Goal: Task Accomplishment & Management: Manage account settings

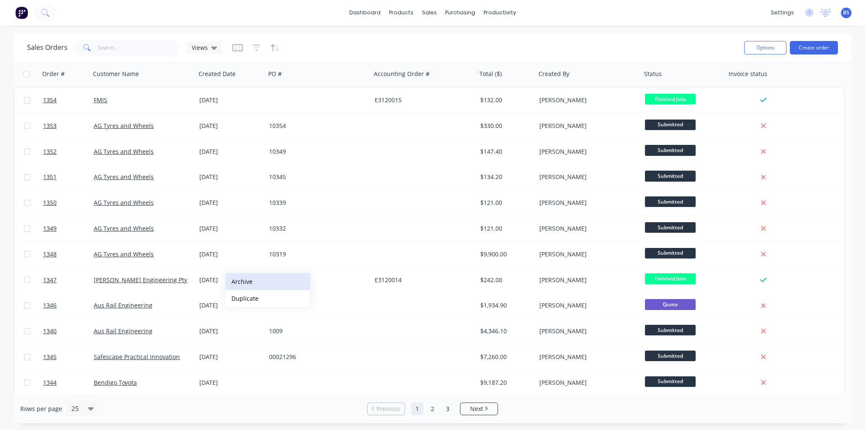
click at [249, 286] on button "Archive" at bounding box center [268, 281] width 85 height 17
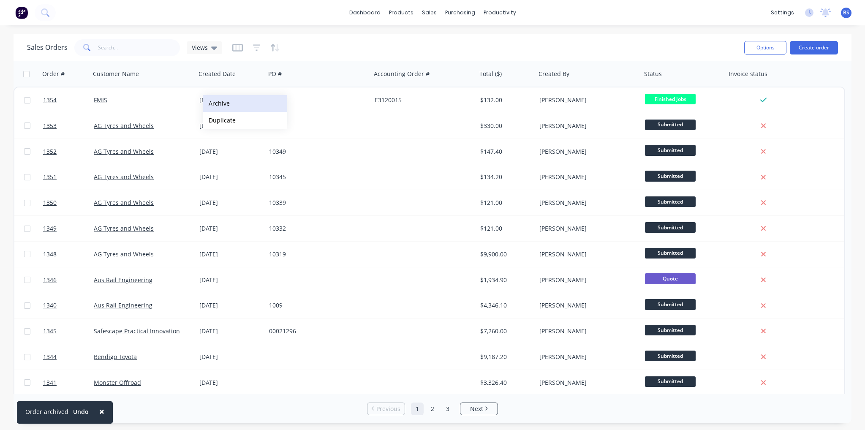
click at [229, 107] on button "Archive" at bounding box center [245, 103] width 85 height 17
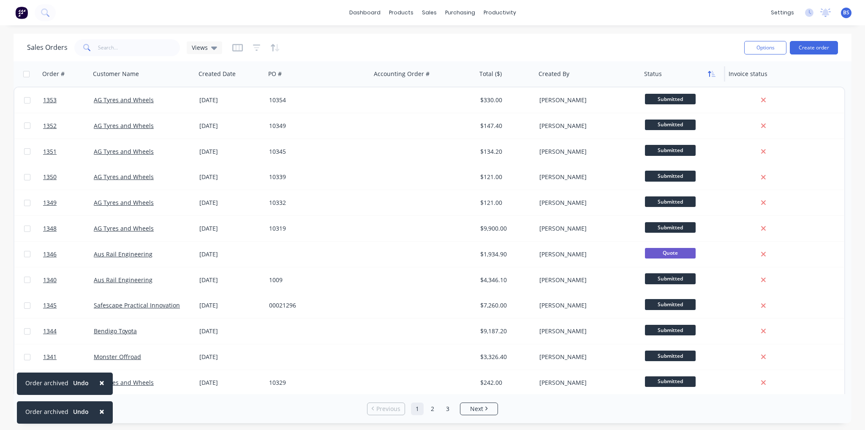
click at [710, 75] on icon "button" at bounding box center [709, 74] width 3 height 6
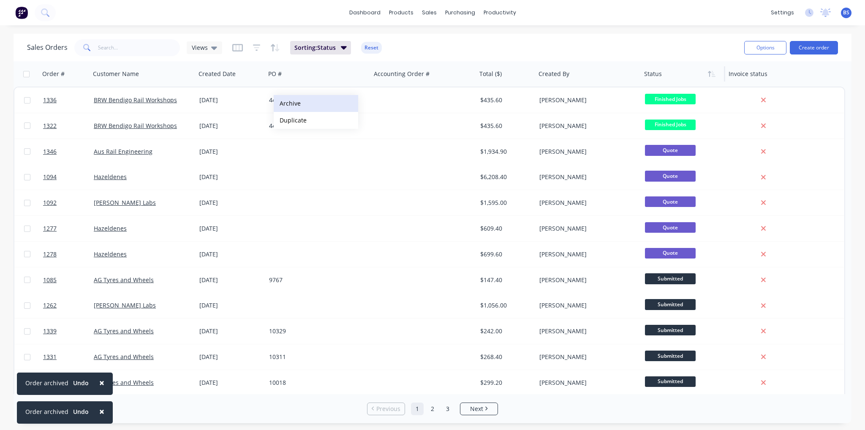
click at [289, 104] on button "Archive" at bounding box center [316, 103] width 85 height 17
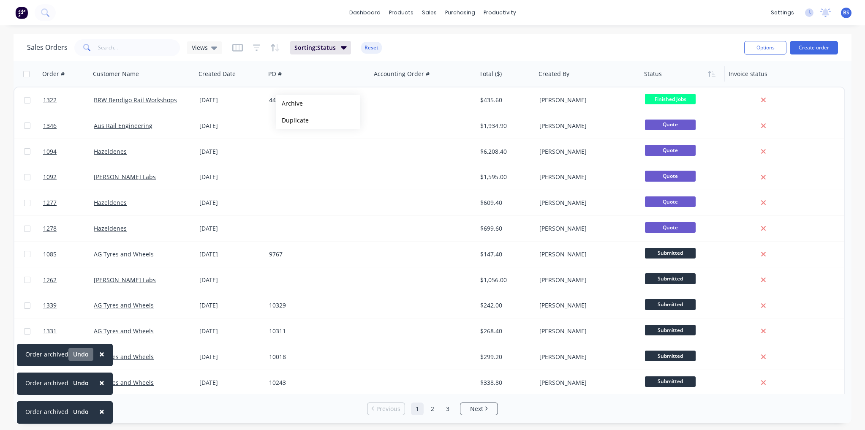
click at [83, 352] on button "Undo" at bounding box center [80, 354] width 25 height 13
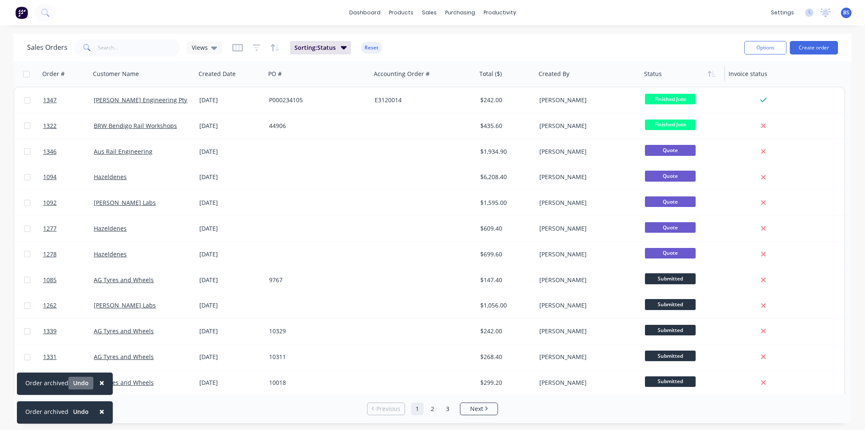
click at [76, 380] on button "Undo" at bounding box center [80, 383] width 25 height 13
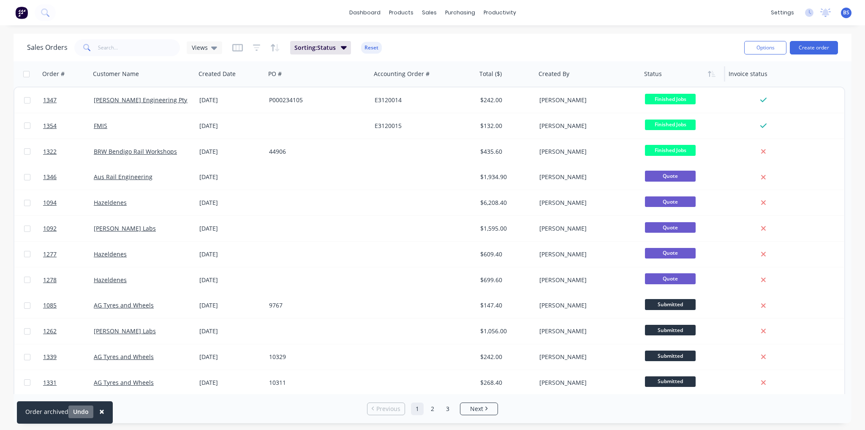
click at [82, 413] on button "Undo" at bounding box center [80, 412] width 25 height 13
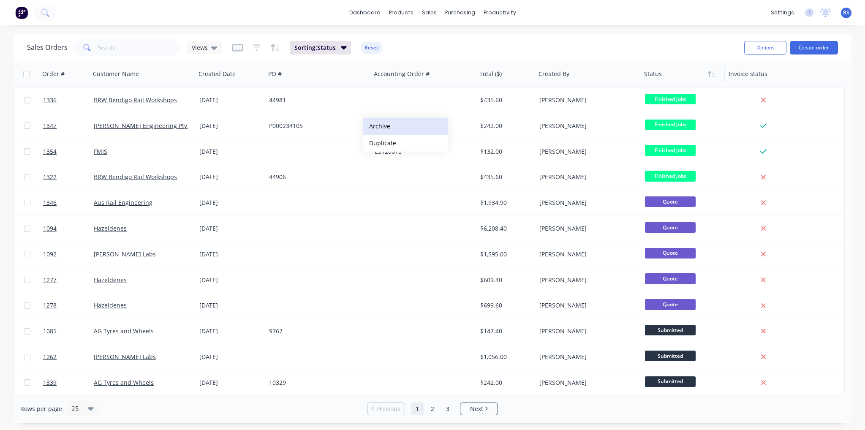
click at [384, 126] on button "Archive" at bounding box center [405, 126] width 85 height 17
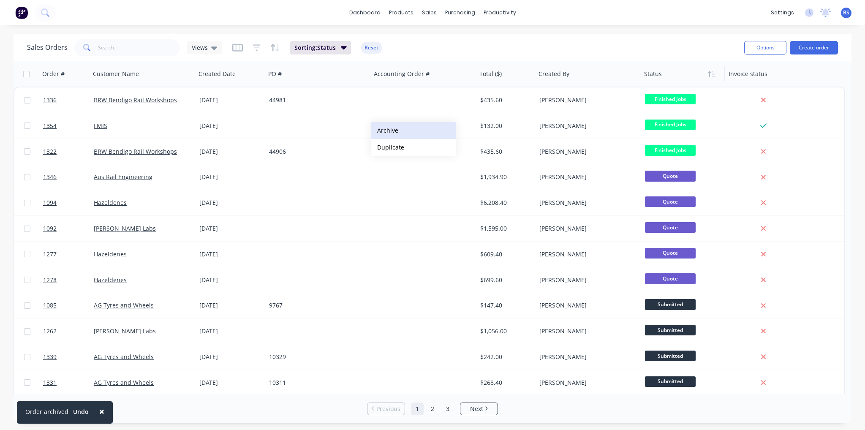
click at [394, 135] on button "Archive" at bounding box center [413, 130] width 85 height 17
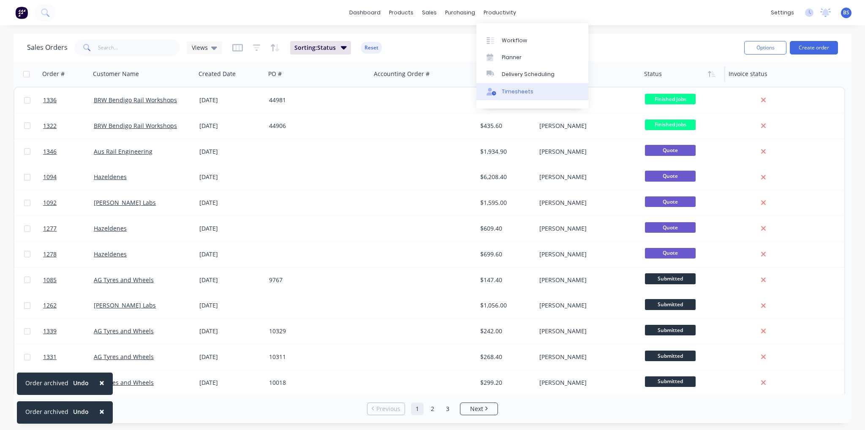
click at [503, 92] on div "Timesheets" at bounding box center [518, 92] width 32 height 8
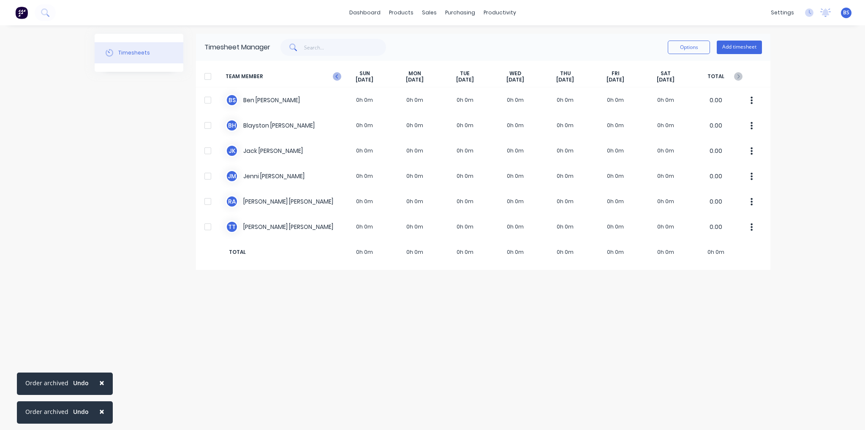
click at [335, 77] on icon at bounding box center [337, 76] width 8 height 8
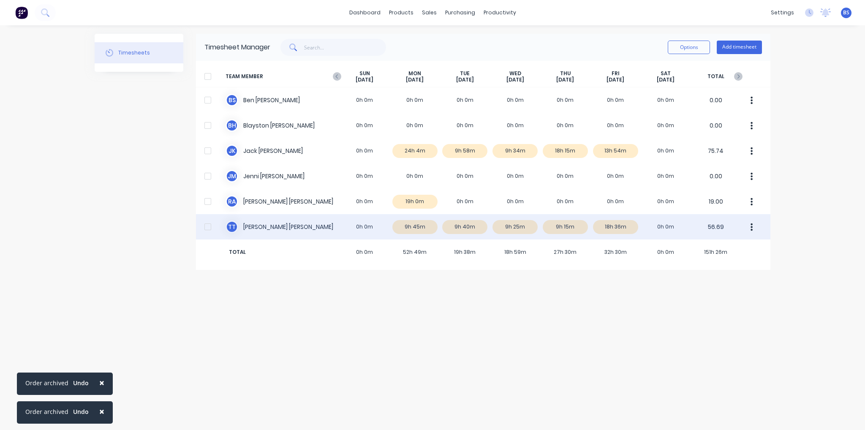
click at [411, 226] on div "T T [PERSON_NAME] 0h 0m 9h 45m 9h 40m 9h 25m 9h 15m 18h 36m 0h 0m 56.69" at bounding box center [483, 226] width 575 height 25
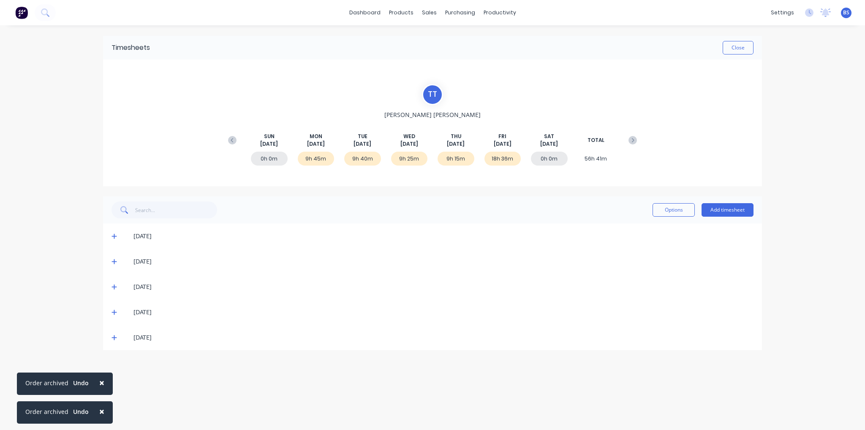
click at [111, 237] on div "[DATE]" at bounding box center [432, 236] width 659 height 25
click at [114, 234] on icon at bounding box center [114, 236] width 5 height 6
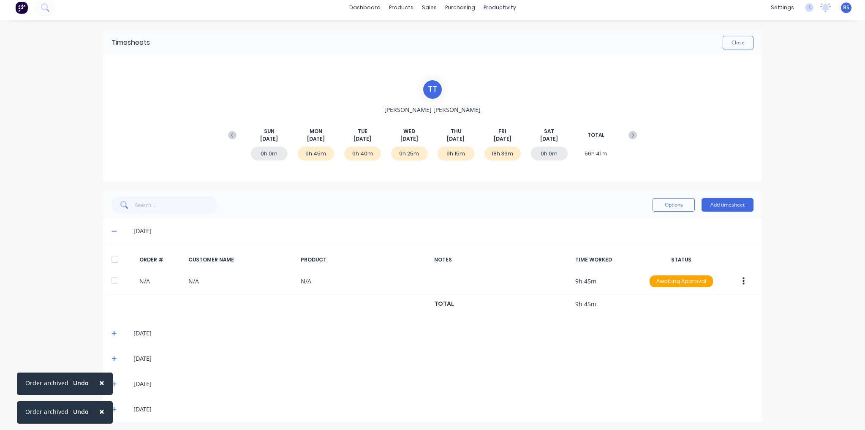
scroll to position [7, 0]
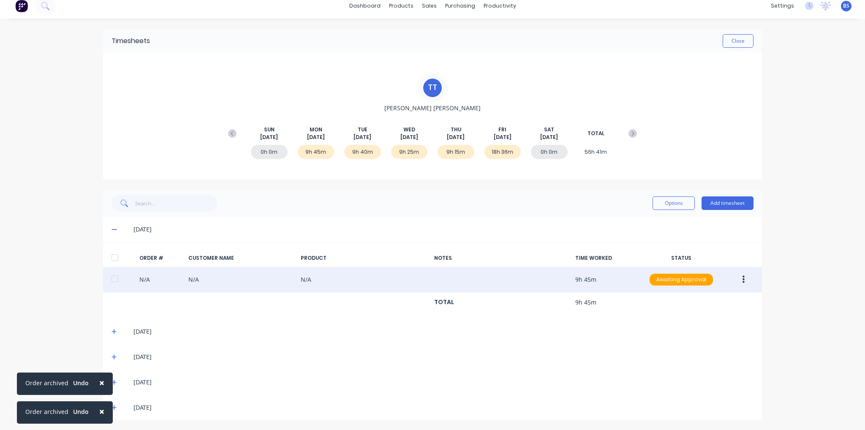
click at [739, 279] on button "button" at bounding box center [744, 279] width 20 height 15
click at [716, 337] on div "Edit" at bounding box center [713, 336] width 65 height 12
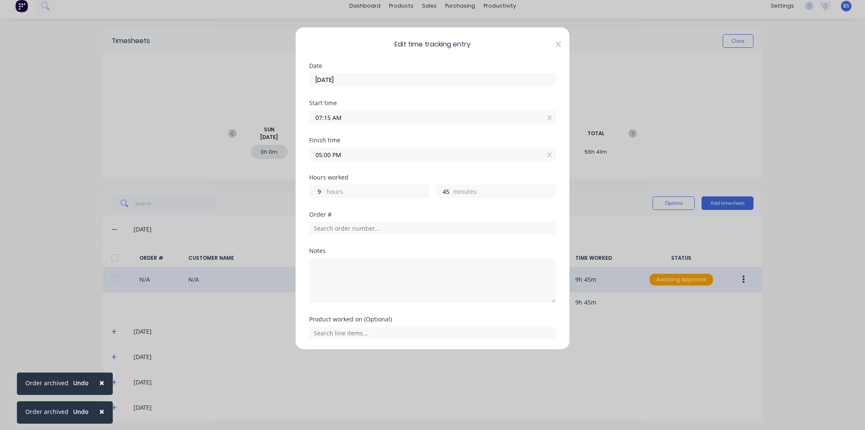
click at [556, 44] on icon at bounding box center [558, 44] width 5 height 6
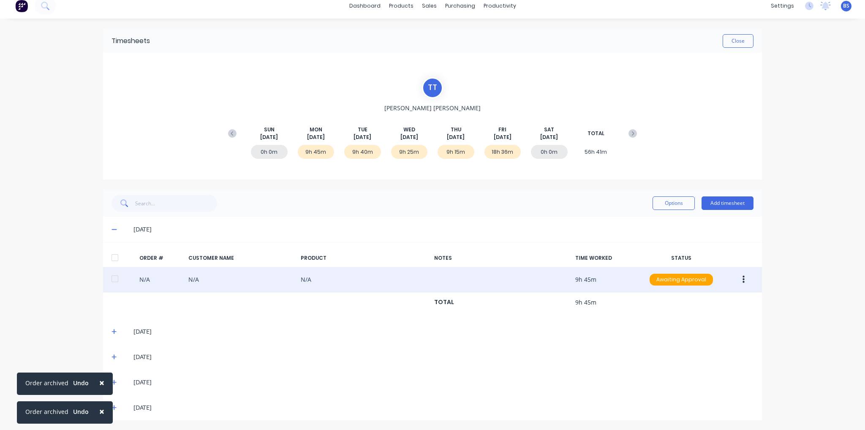
click at [112, 357] on icon at bounding box center [114, 357] width 5 height 6
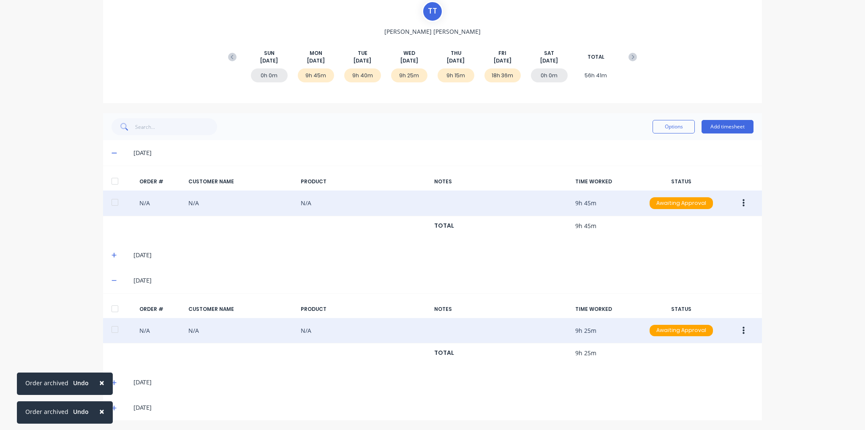
click at [743, 329] on button "button" at bounding box center [744, 330] width 20 height 15
click at [727, 387] on div "Edit" at bounding box center [713, 387] width 65 height 12
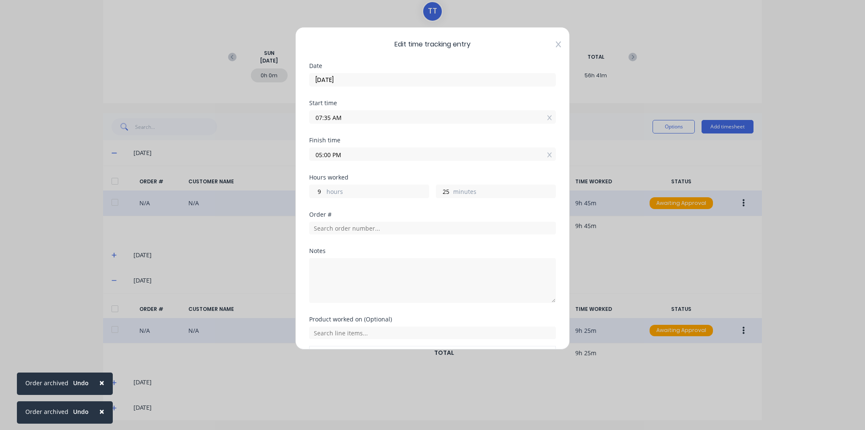
click at [556, 41] on icon at bounding box center [558, 44] width 5 height 6
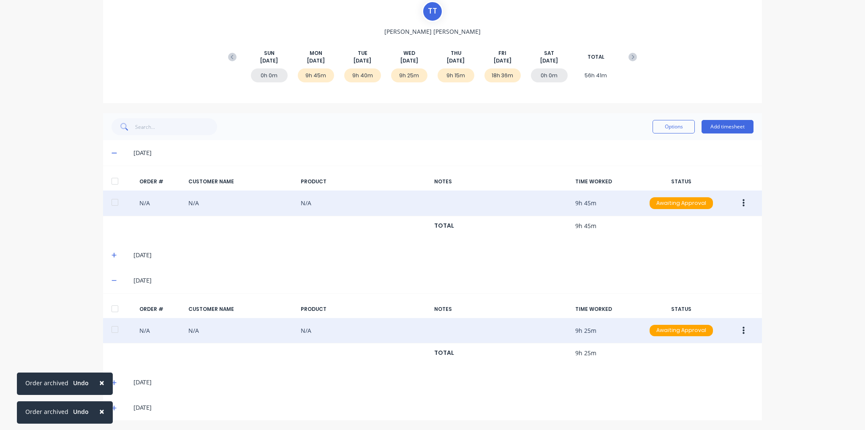
click at [101, 382] on span "×" at bounding box center [101, 383] width 5 height 12
drag, startPoint x: 99, startPoint y: 414, endPoint x: 112, endPoint y: 381, distance: 35.3
click at [99, 413] on span "×" at bounding box center [101, 412] width 5 height 12
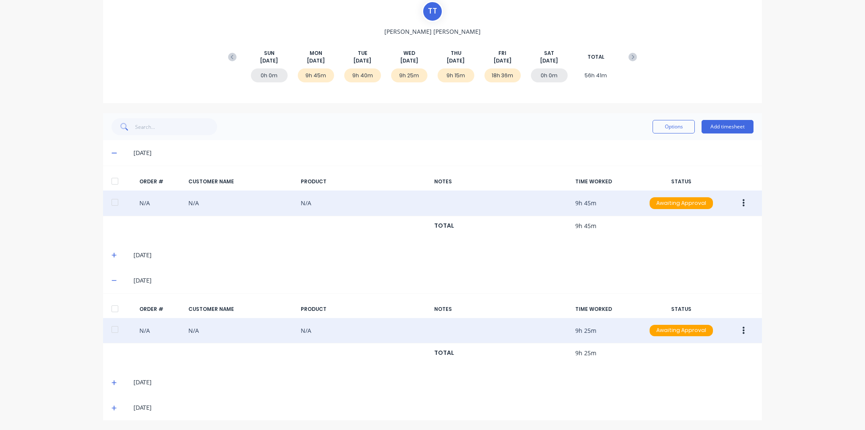
click at [112, 380] on icon at bounding box center [114, 383] width 5 height 6
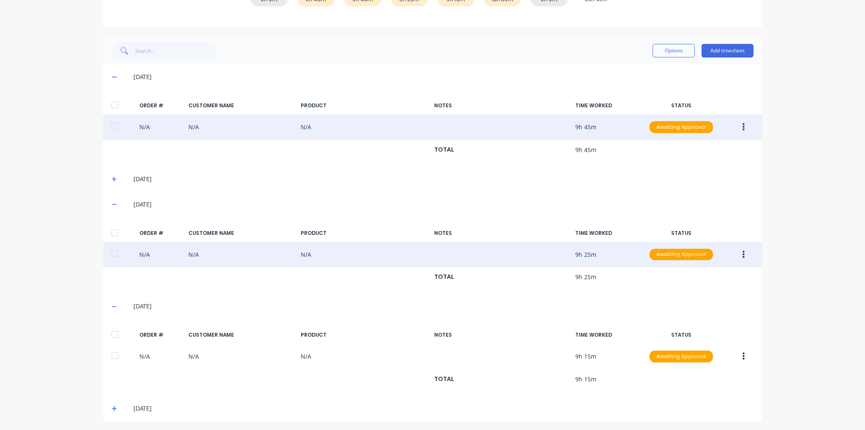
click at [112, 179] on icon at bounding box center [114, 179] width 5 height 6
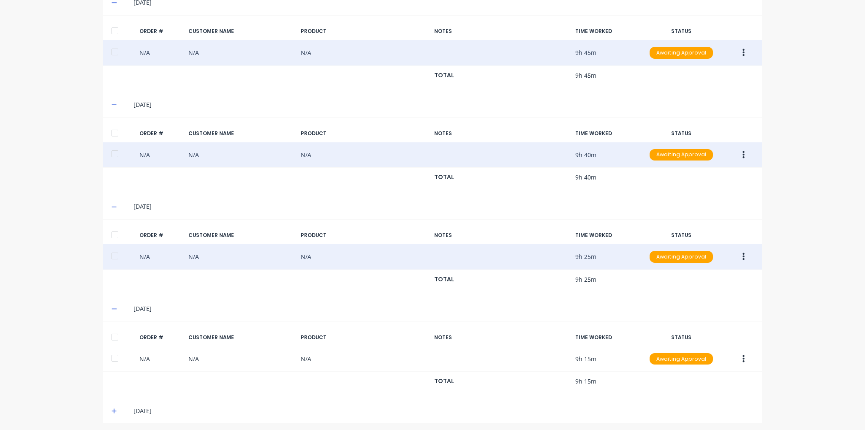
scroll to position [236, 0]
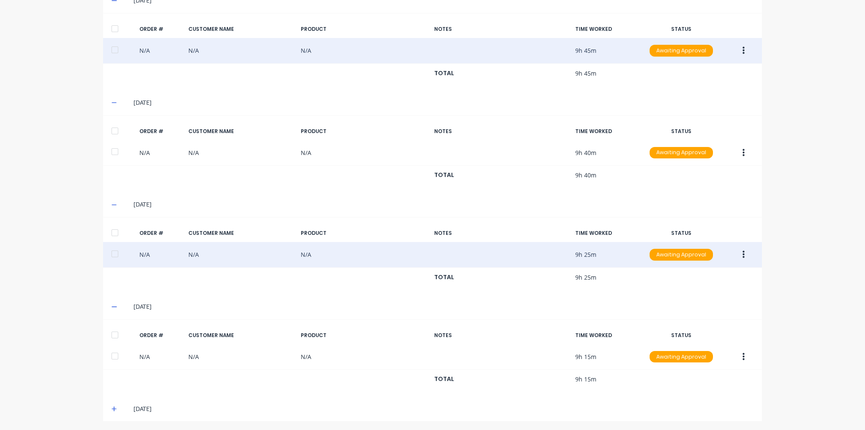
click at [112, 406] on icon at bounding box center [114, 409] width 5 height 6
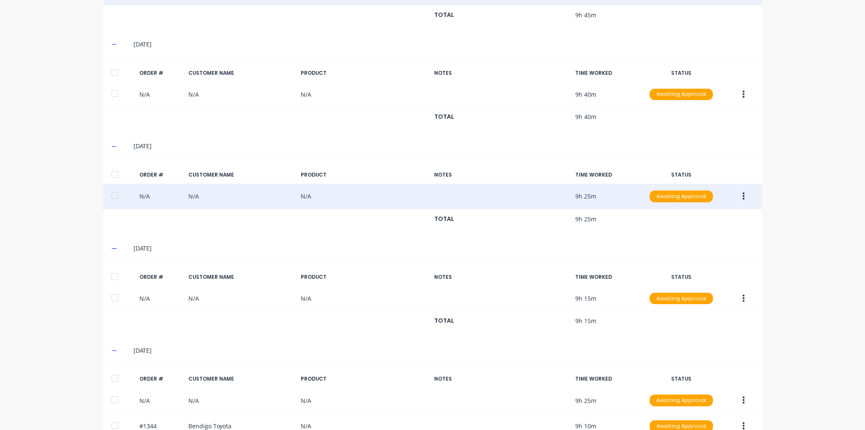
scroll to position [338, 0]
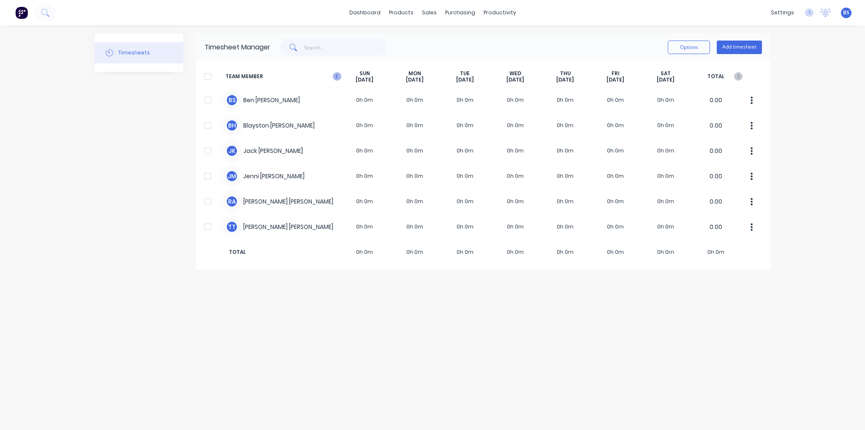
click at [335, 77] on icon at bounding box center [337, 76] width 8 height 8
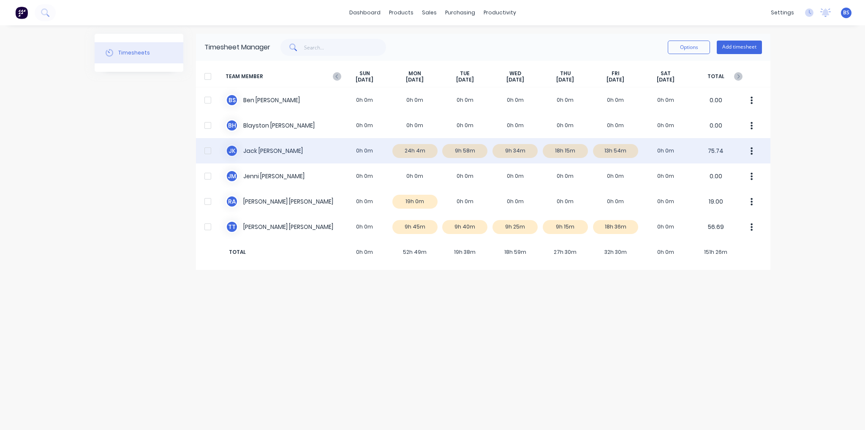
click at [207, 150] on div at bounding box center [207, 150] width 17 height 17
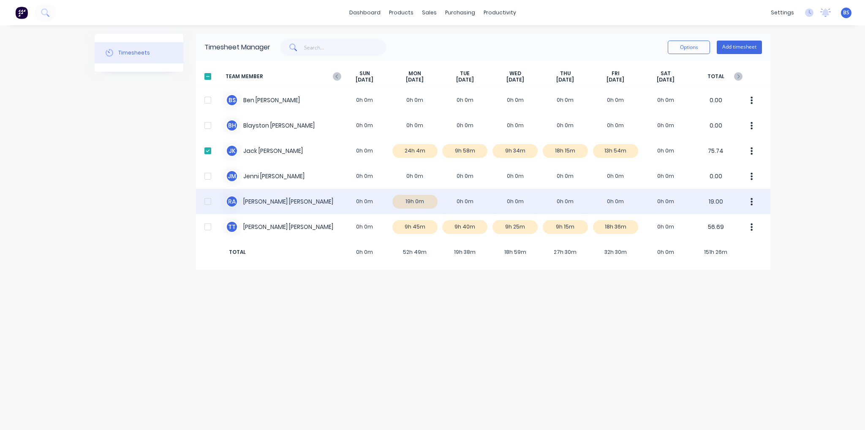
click at [206, 200] on div at bounding box center [207, 201] width 17 height 17
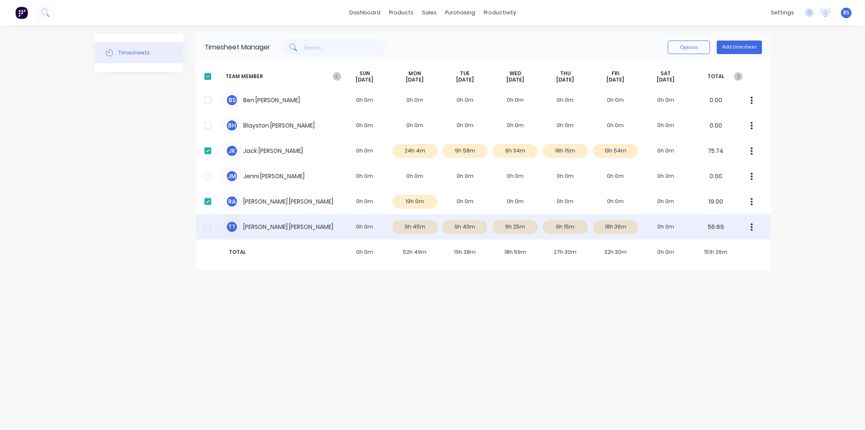
click at [208, 226] on div at bounding box center [207, 226] width 17 height 17
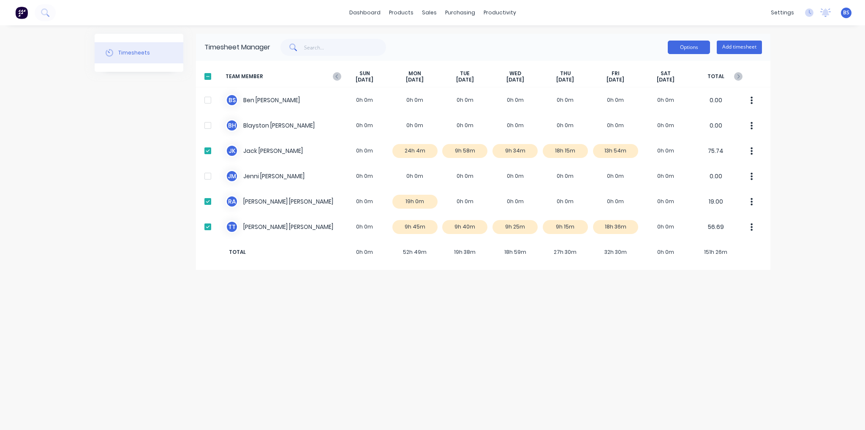
click at [699, 49] on button "Options" at bounding box center [689, 48] width 42 height 14
click at [681, 73] on div "Approve" at bounding box center [670, 69] width 65 height 12
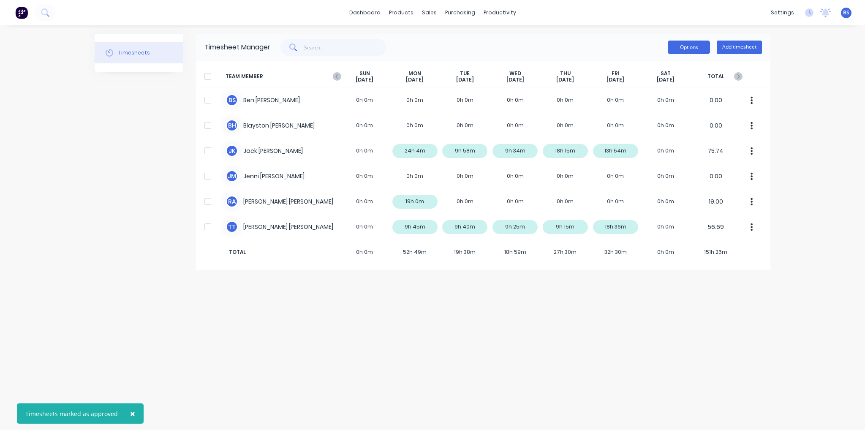
click at [681, 51] on button "Options" at bounding box center [689, 48] width 42 height 14
click at [664, 290] on div "Timesheets Timesheet Manager Options Approve Unapprove Download Export Add time…" at bounding box center [433, 228] width 676 height 388
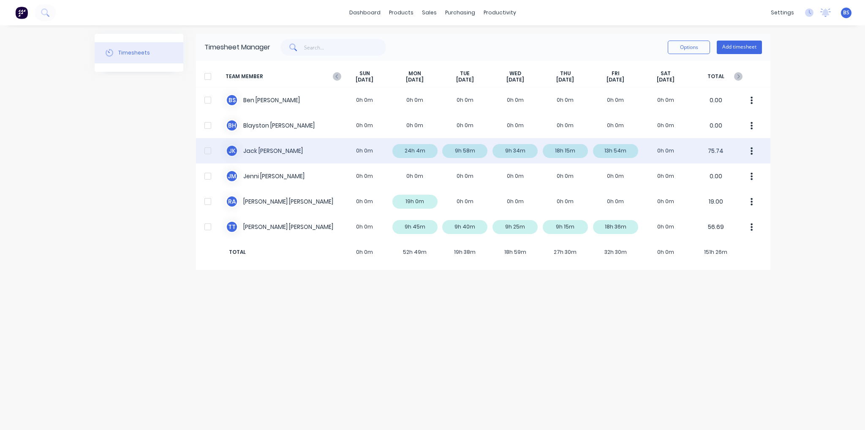
click at [205, 152] on div at bounding box center [207, 150] width 17 height 17
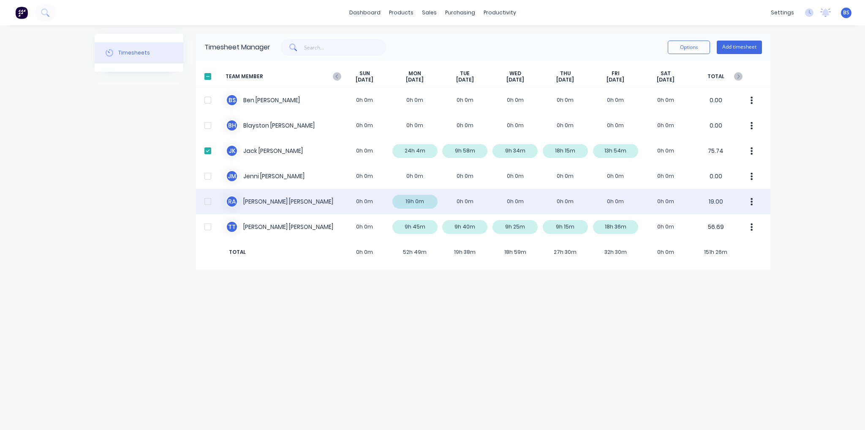
click at [211, 200] on div at bounding box center [207, 201] width 17 height 17
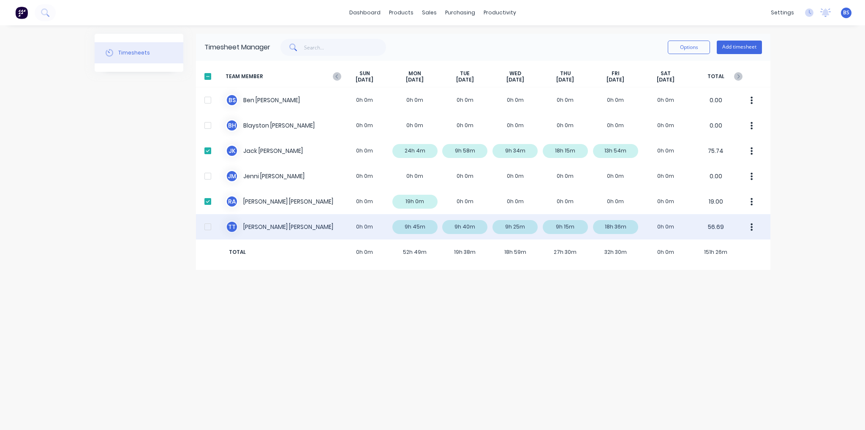
click at [210, 229] on div at bounding box center [207, 226] width 17 height 17
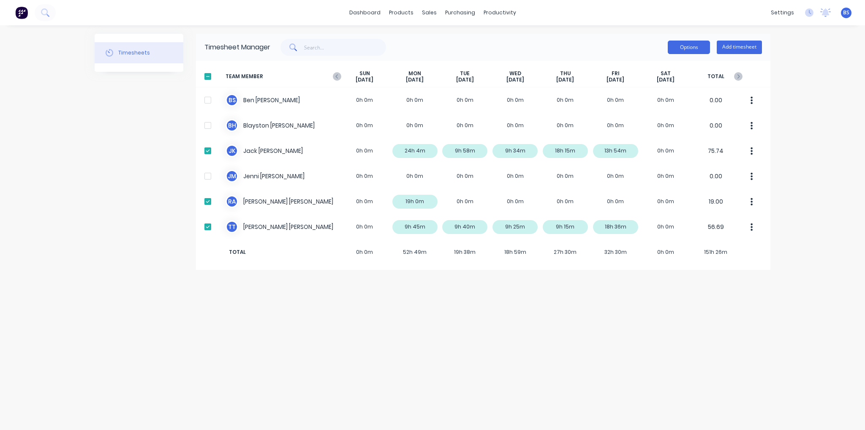
click at [688, 49] on button "Options" at bounding box center [689, 48] width 42 height 14
click at [670, 122] on div "Export" at bounding box center [670, 120] width 65 height 12
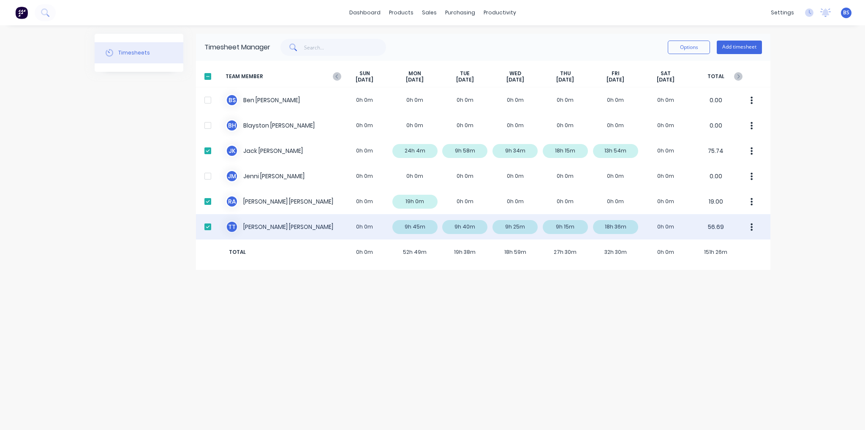
click at [415, 229] on div "T T [PERSON_NAME] 0h 0m 9h 45m 9h 40m 9h 25m 9h 15m 18h 36m 0h 0m 56.69" at bounding box center [483, 226] width 575 height 25
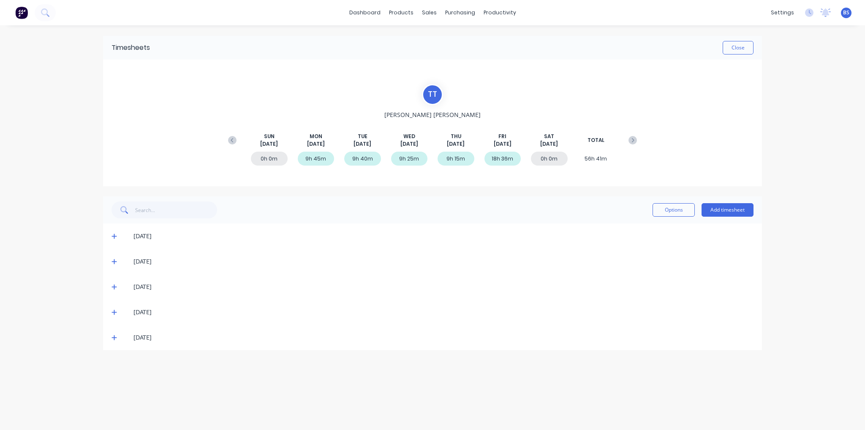
click at [113, 235] on icon at bounding box center [114, 236] width 5 height 6
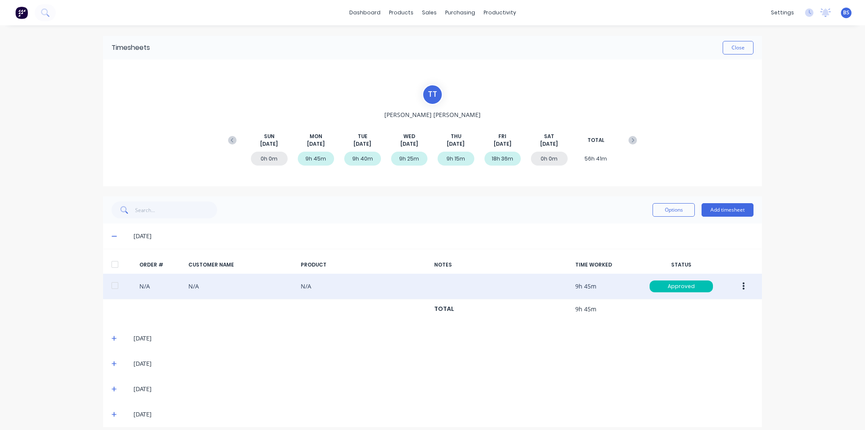
click at [745, 286] on button "button" at bounding box center [744, 286] width 20 height 15
click at [712, 348] on div "Edit" at bounding box center [713, 342] width 65 height 12
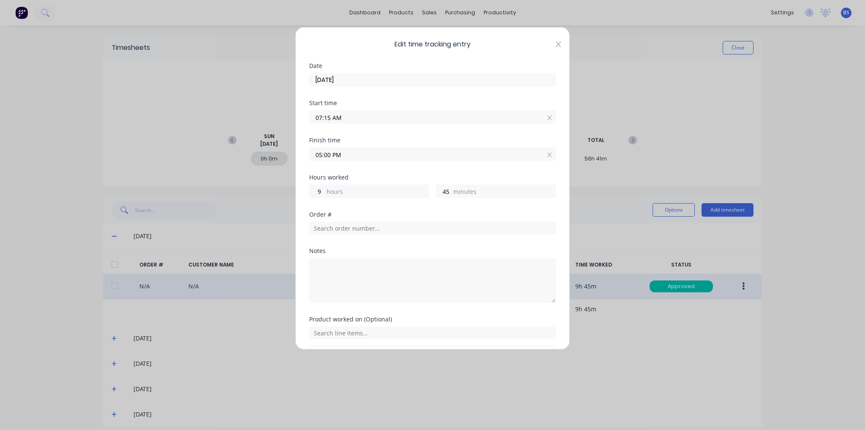
click at [556, 45] on icon at bounding box center [558, 44] width 5 height 6
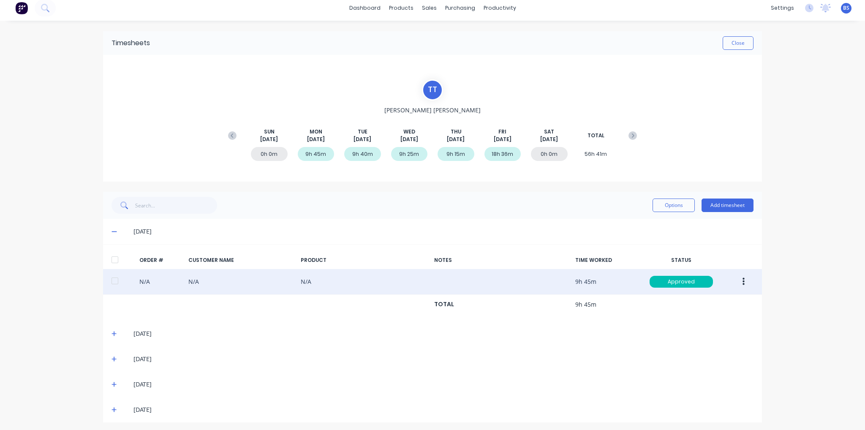
scroll to position [7, 0]
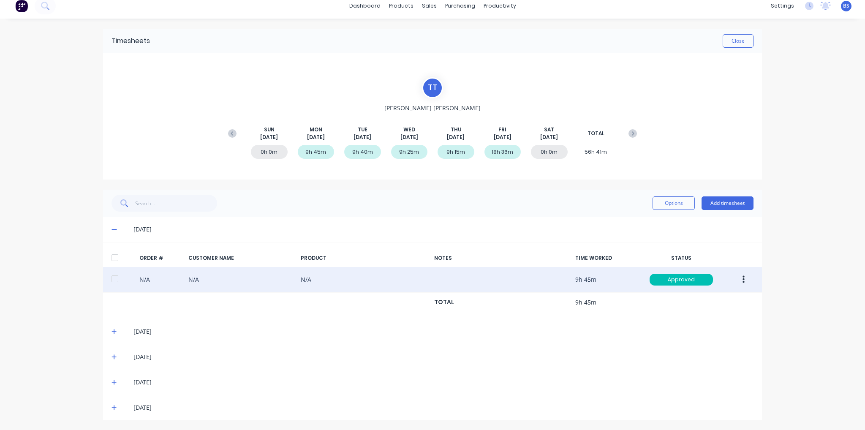
click at [112, 333] on icon at bounding box center [114, 332] width 5 height 6
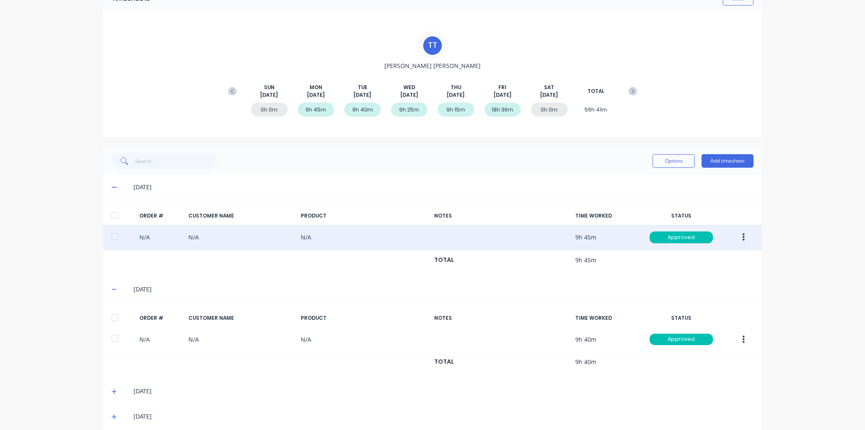
scroll to position [83, 0]
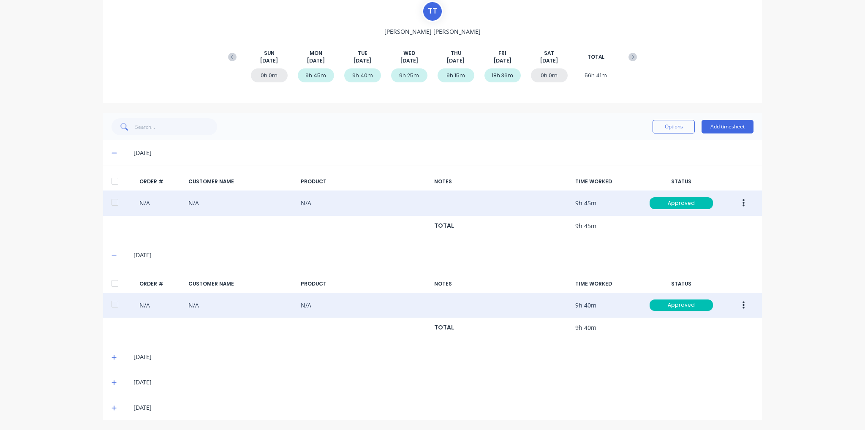
click at [745, 305] on button "button" at bounding box center [744, 305] width 20 height 15
click at [728, 365] on div "Edit" at bounding box center [713, 361] width 65 height 12
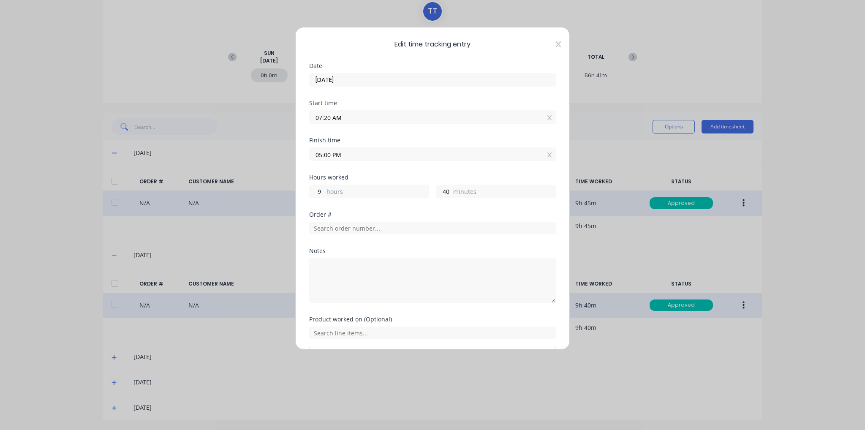
click at [556, 42] on icon at bounding box center [558, 44] width 5 height 6
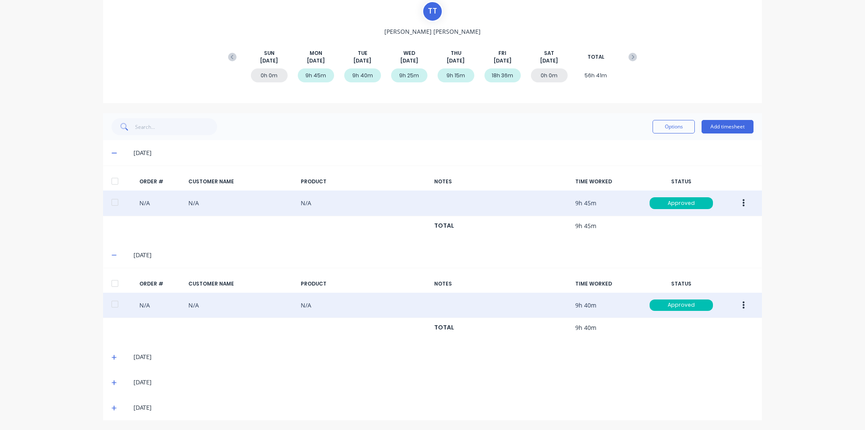
click at [112, 355] on icon at bounding box center [114, 358] width 5 height 6
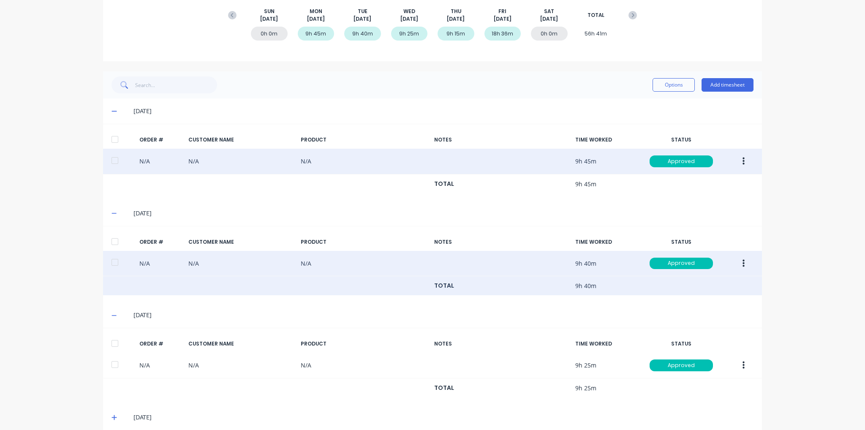
scroll to position [159, 0]
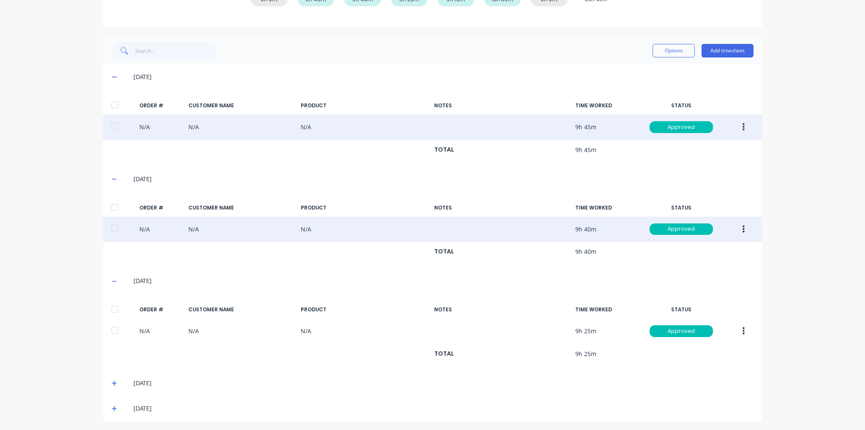
click at [112, 380] on icon at bounding box center [114, 383] width 5 height 6
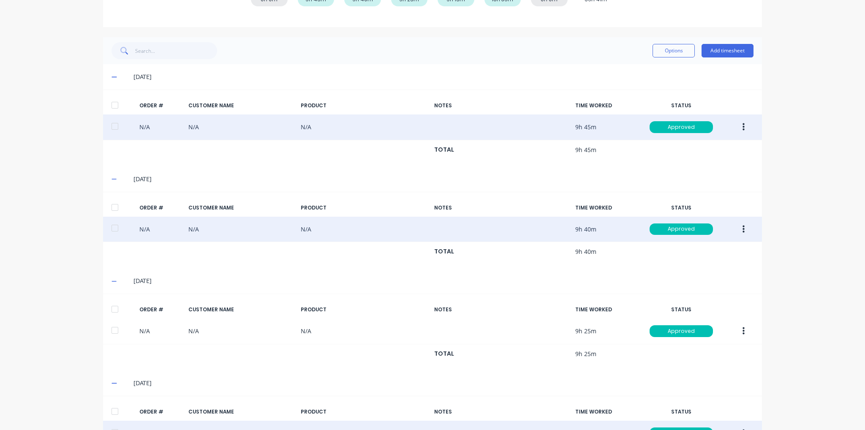
scroll to position [236, 0]
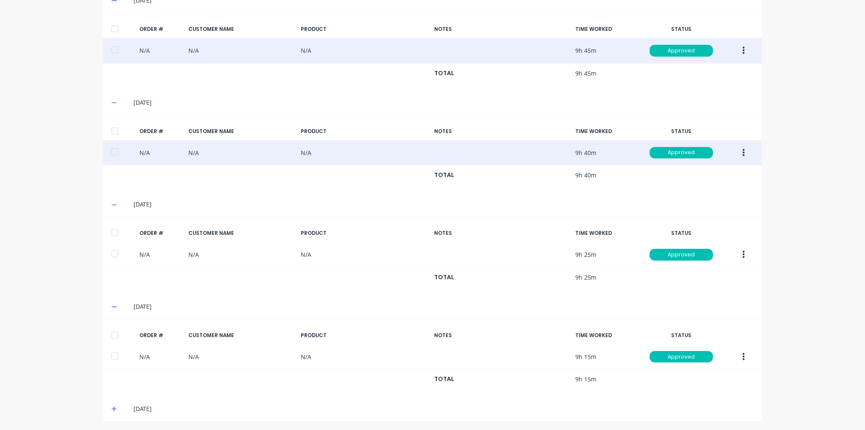
drag, startPoint x: 110, startPoint y: 406, endPoint x: 109, endPoint y: 394, distance: 11.9
click at [112, 406] on icon at bounding box center [114, 409] width 5 height 6
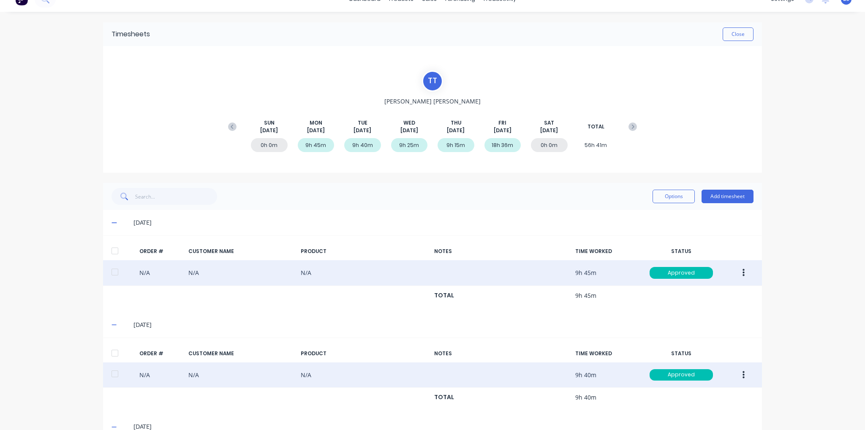
scroll to position [0, 0]
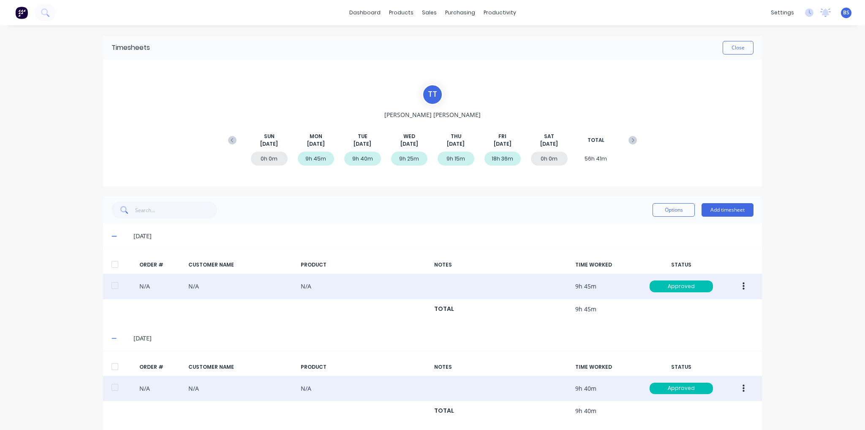
click at [112, 236] on icon at bounding box center [114, 236] width 5 height 1
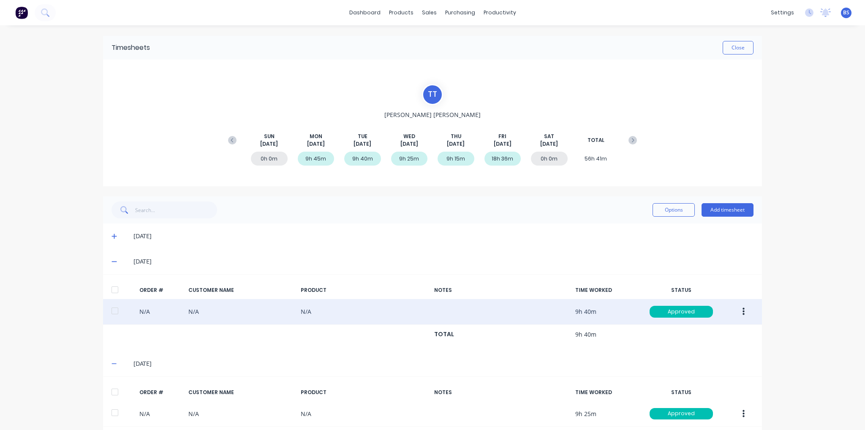
click at [112, 264] on icon at bounding box center [114, 262] width 5 height 6
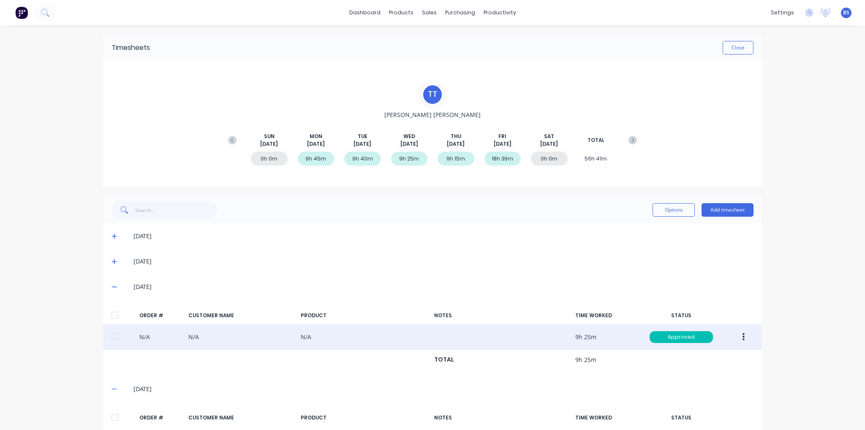
click at [742, 339] on button "button" at bounding box center [744, 337] width 20 height 15
click at [717, 394] on div "Edit" at bounding box center [713, 393] width 65 height 12
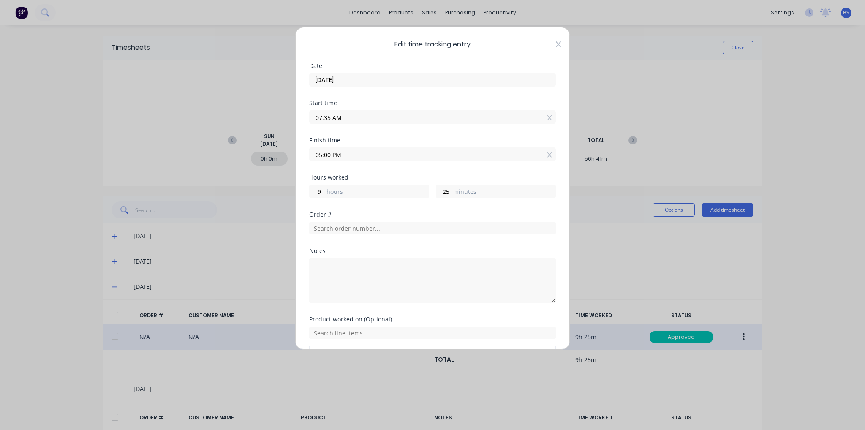
click at [556, 45] on icon at bounding box center [558, 44] width 5 height 7
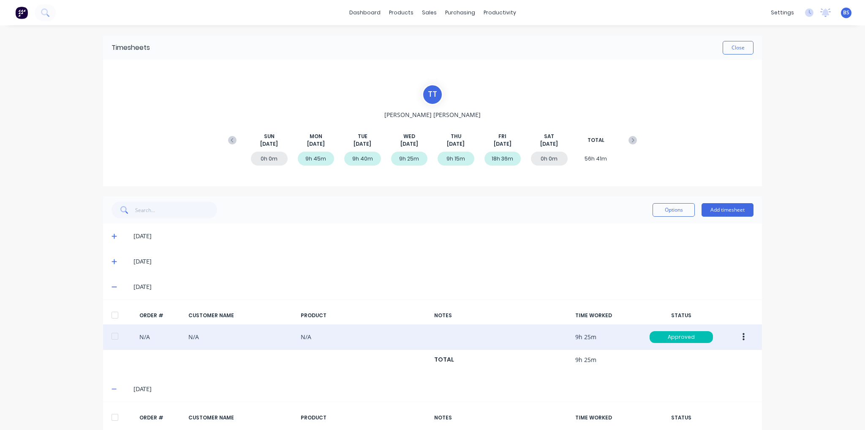
click at [112, 284] on icon at bounding box center [114, 287] width 5 height 6
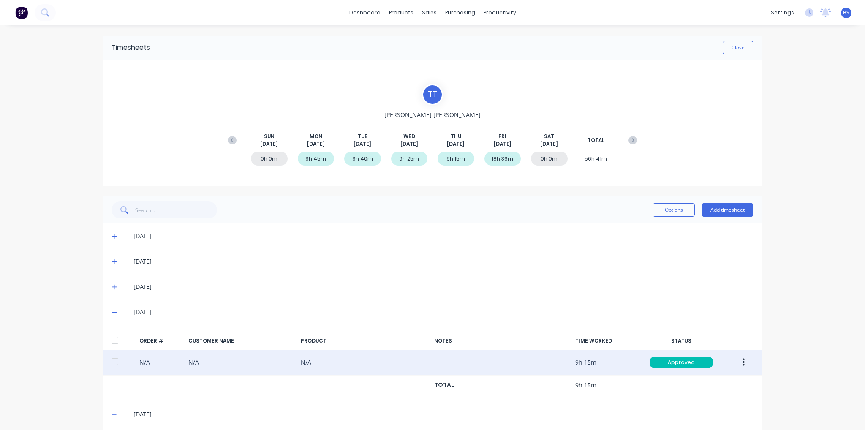
click at [735, 365] on button "button" at bounding box center [744, 362] width 20 height 15
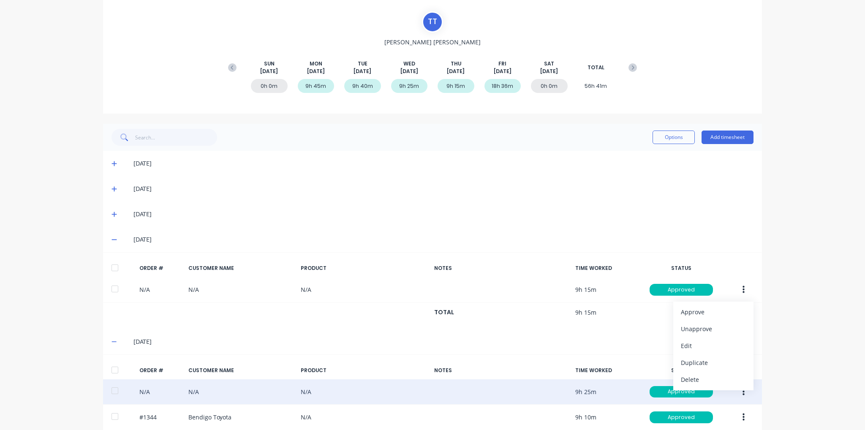
scroll to position [109, 0]
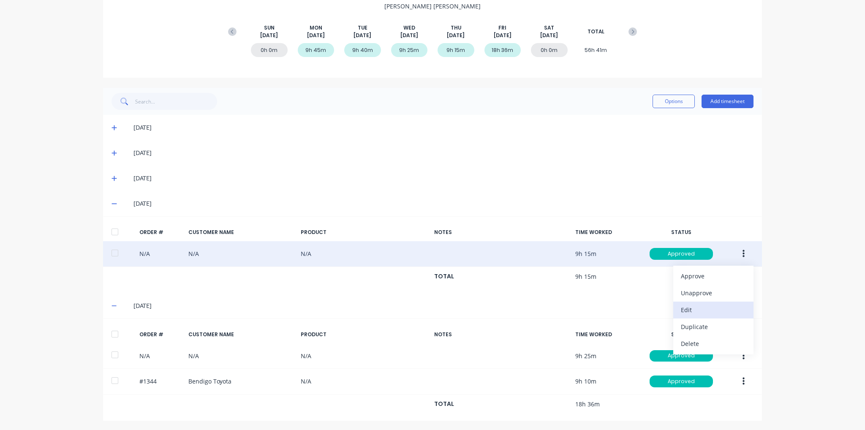
click at [687, 316] on button "Edit" at bounding box center [714, 310] width 80 height 17
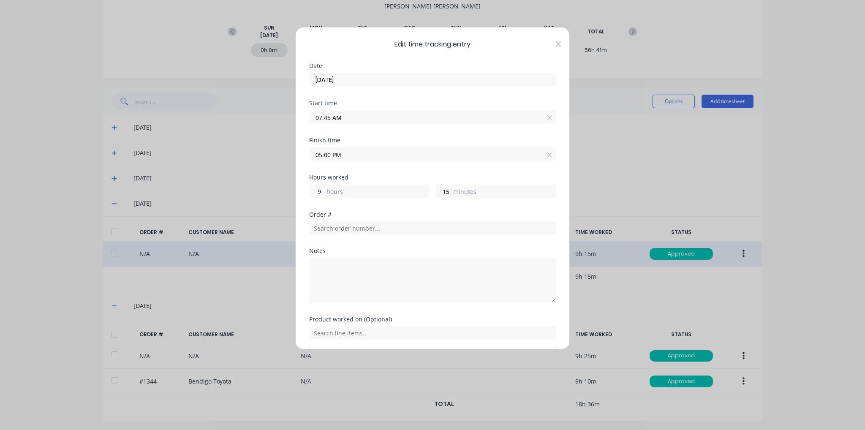
click at [556, 43] on icon at bounding box center [558, 44] width 5 height 7
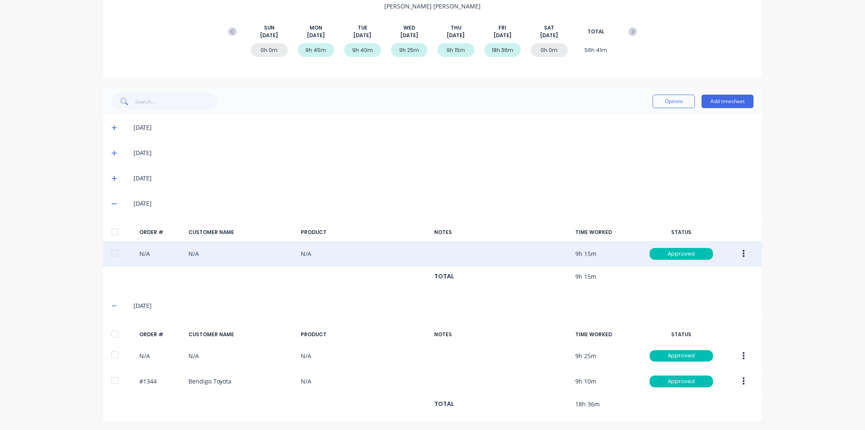
click at [112, 204] on icon at bounding box center [114, 204] width 5 height 6
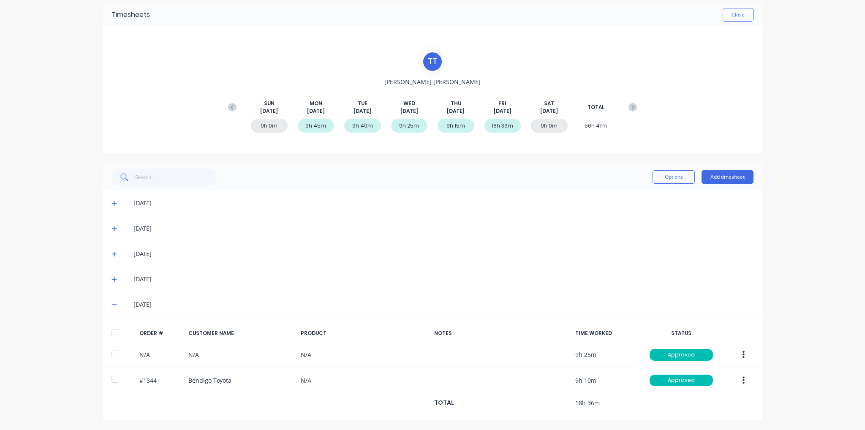
scroll to position [32, 0]
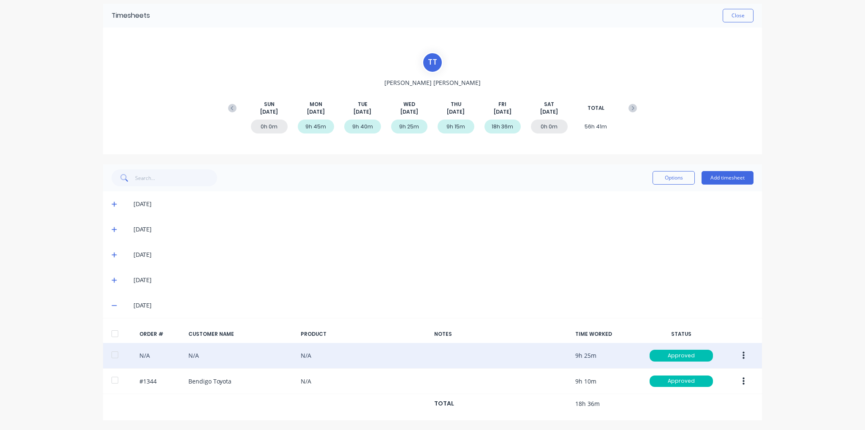
click at [742, 355] on button "button" at bounding box center [744, 355] width 20 height 15
click at [708, 412] on div "Edit" at bounding box center [713, 412] width 65 height 12
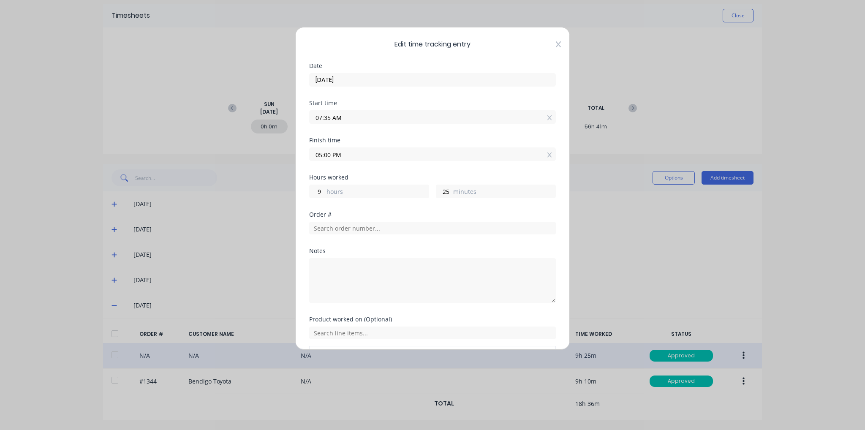
click at [556, 44] on icon at bounding box center [558, 44] width 5 height 7
